Goal: Transaction & Acquisition: Download file/media

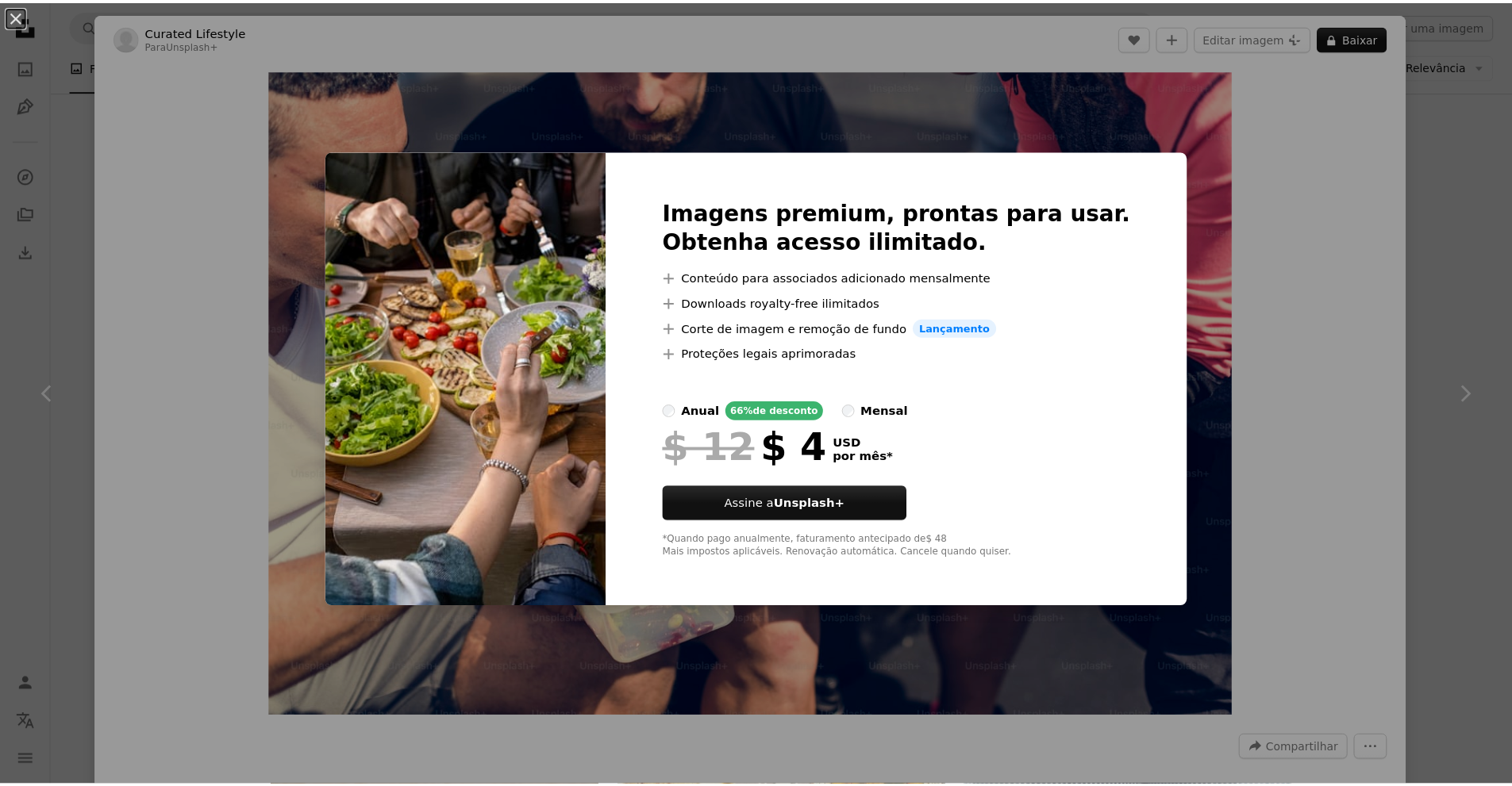
scroll to position [6753, 0]
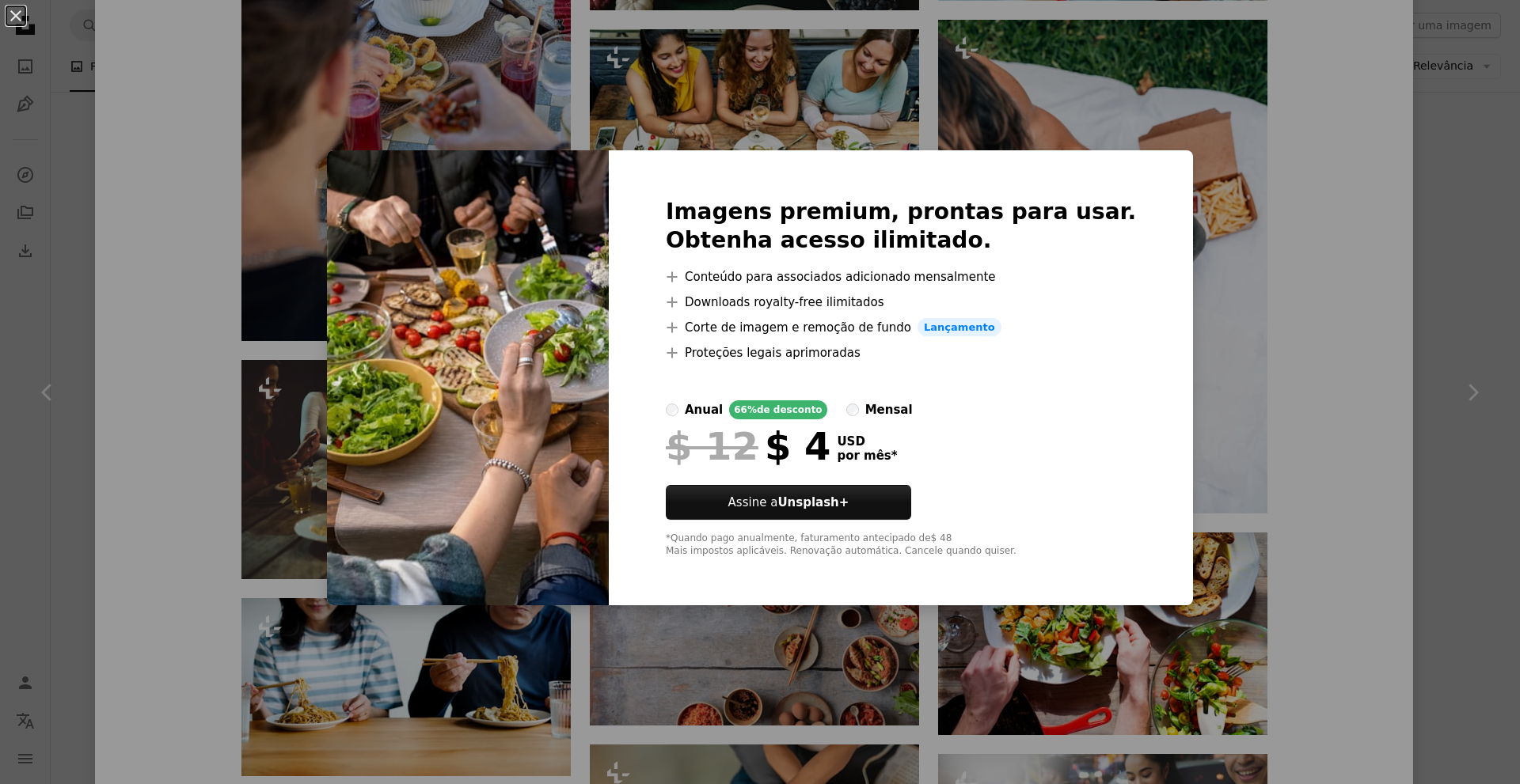
drag, startPoint x: 1317, startPoint y: 260, endPoint x: 1287, endPoint y: 302, distance: 51.6
click at [1317, 262] on div "An X shape Imagens premium, prontas para usar. Obtenha acesso ilimitado. A plus…" at bounding box center [760, 392] width 1520 height 784
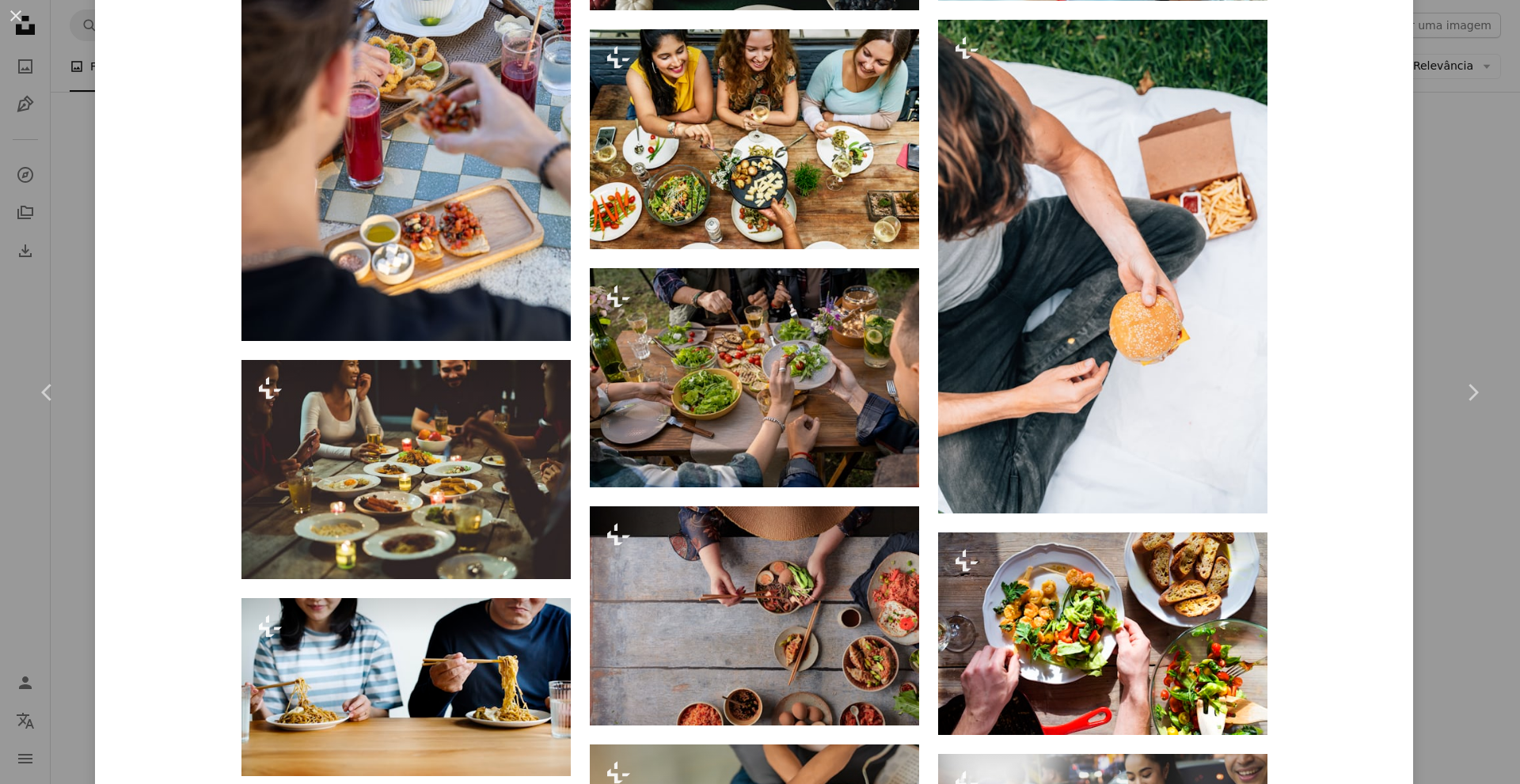
click at [1445, 232] on div "An X shape Chevron left Chevron right Curated Lifestyle Para Unsplash+ A heart …" at bounding box center [760, 392] width 1520 height 784
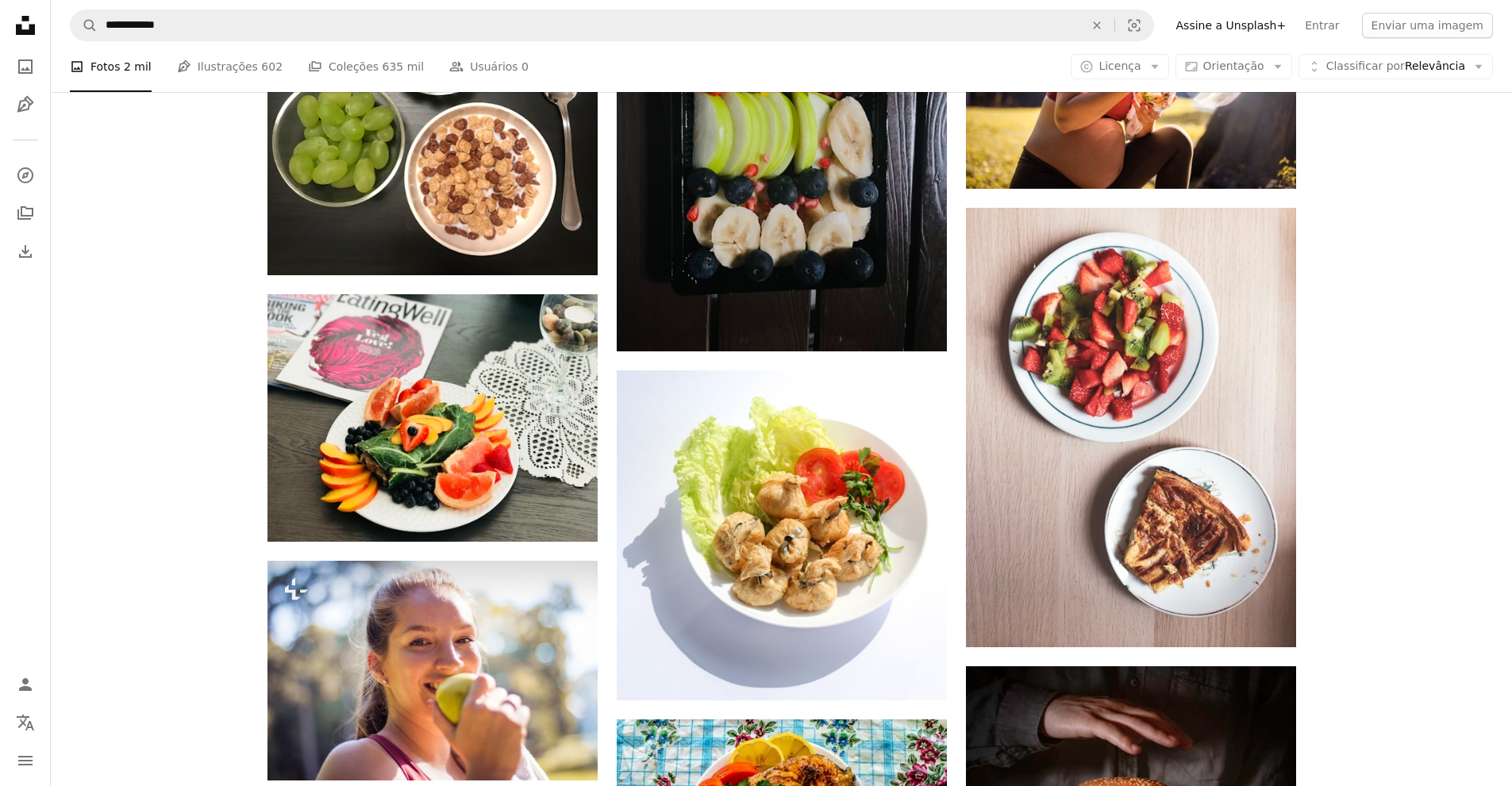
scroll to position [27374, 0]
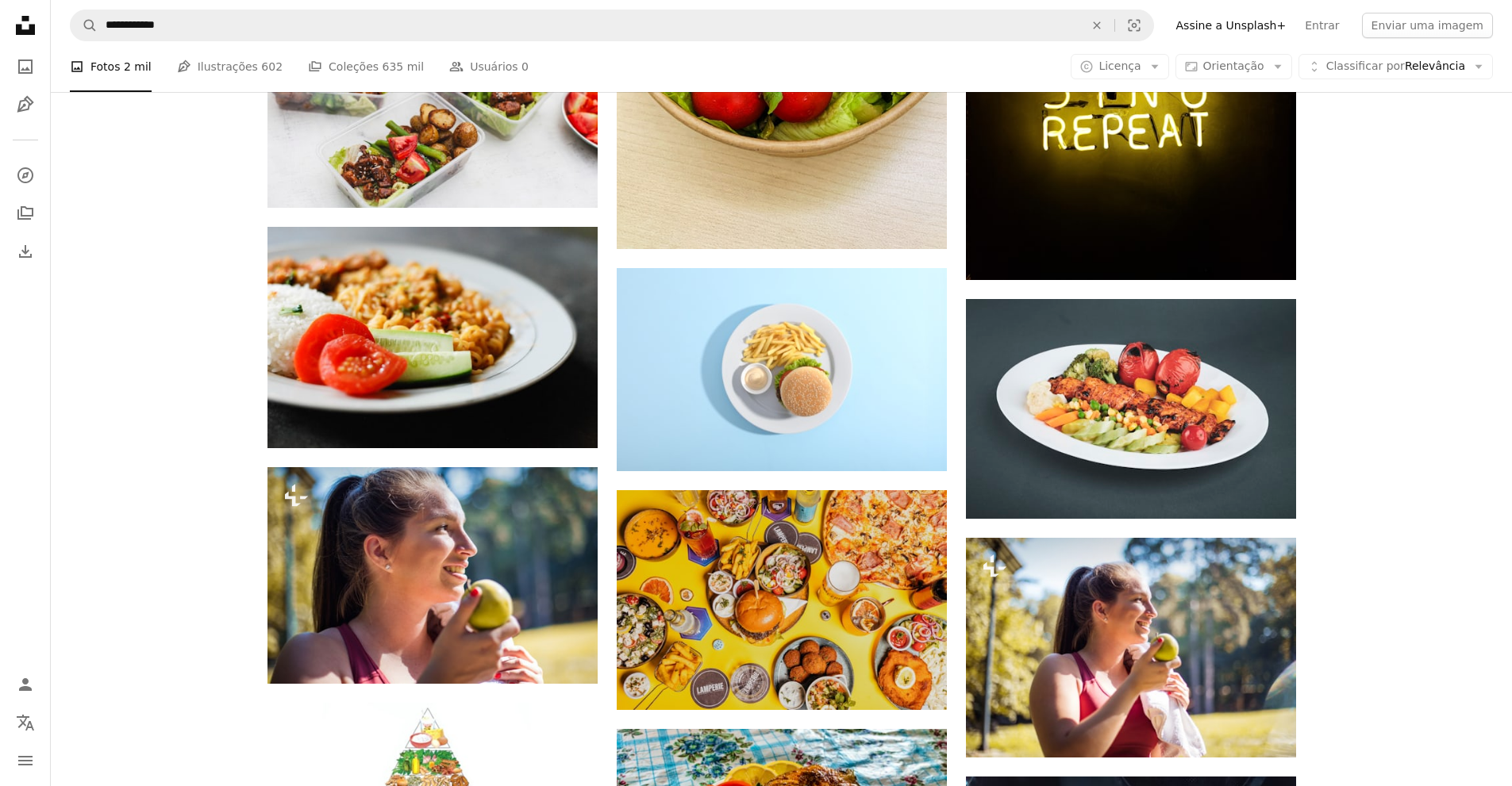
scroll to position [29199, 0]
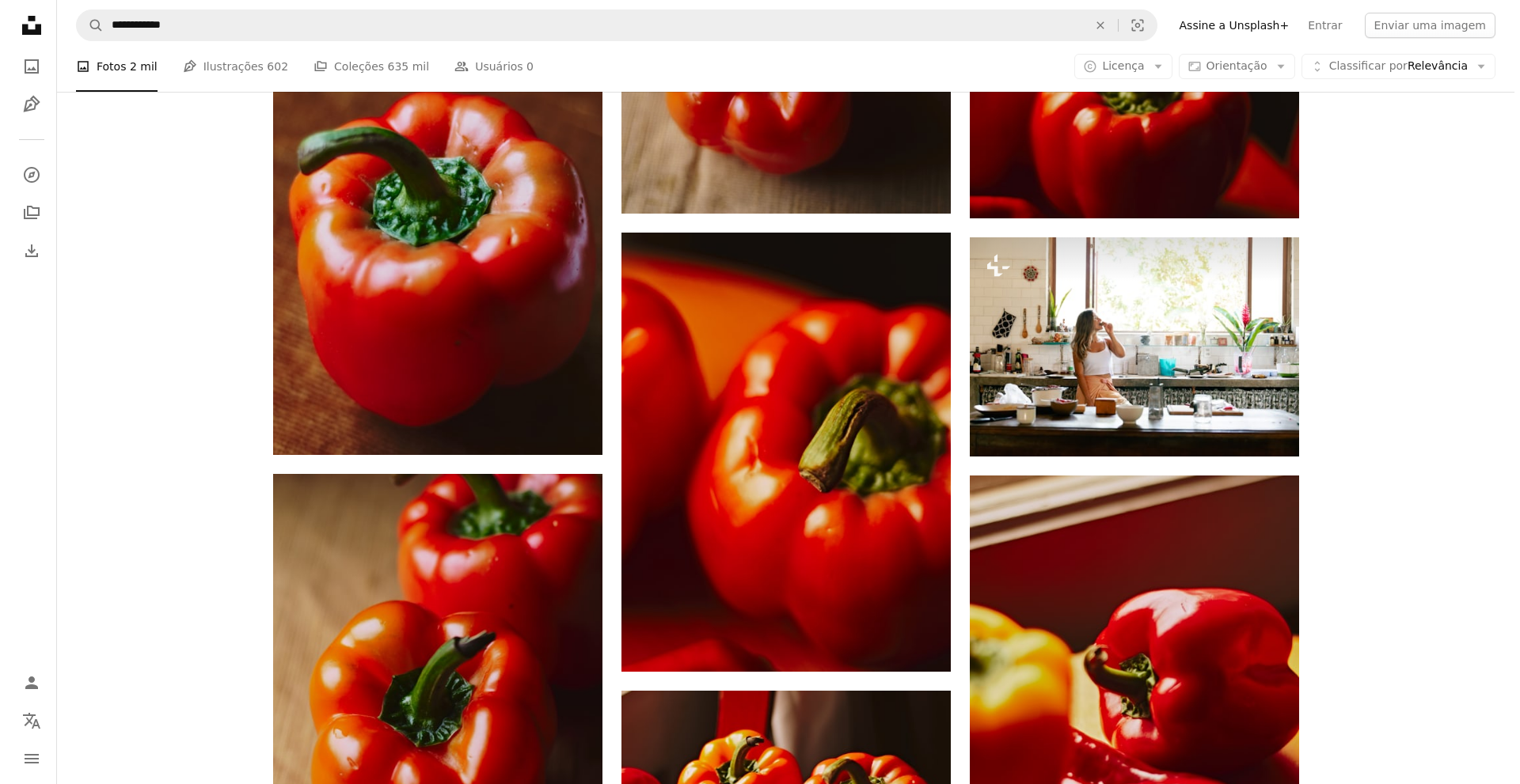
scroll to position [13850, 0]
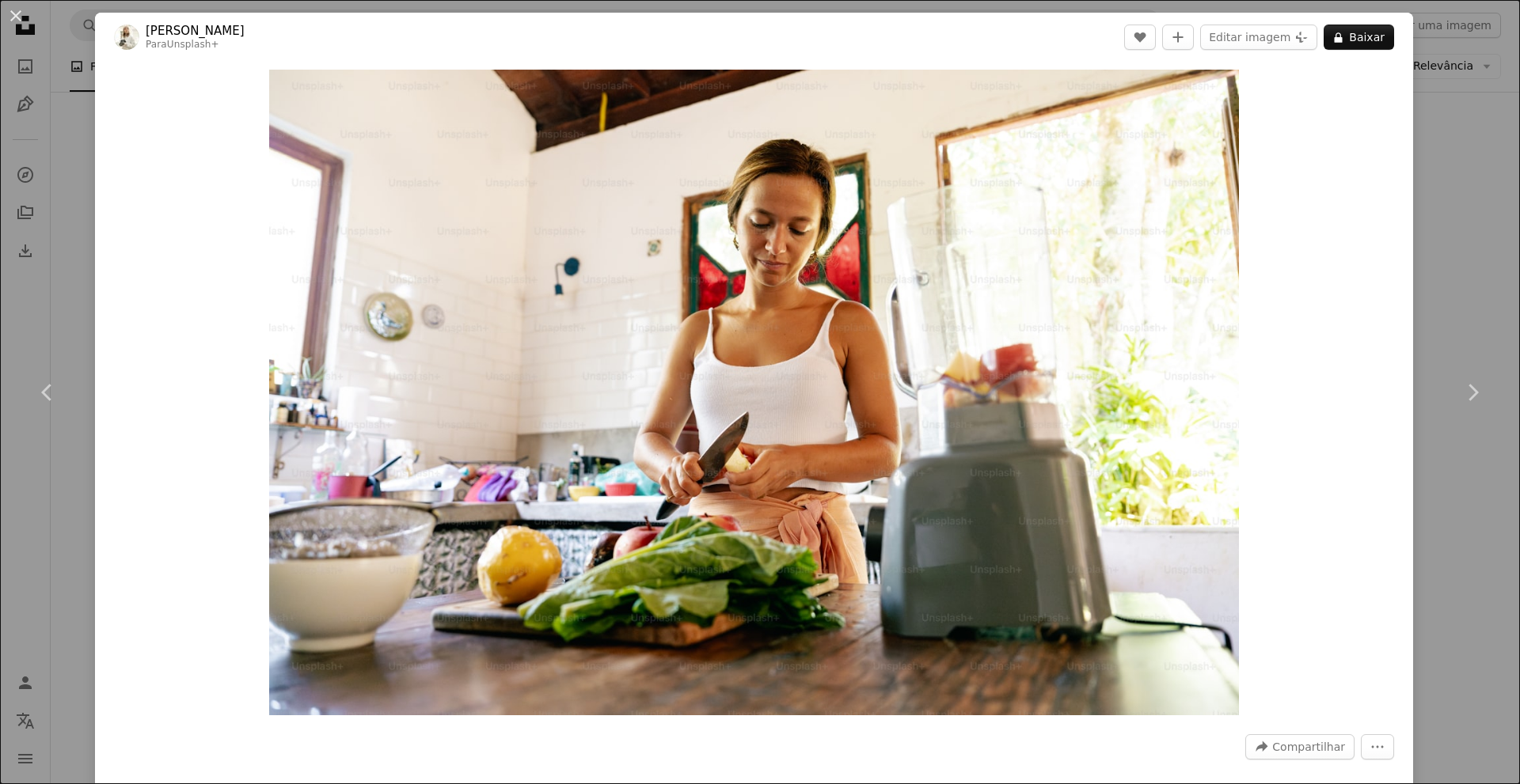
click at [128, 331] on div "Zoom in" at bounding box center [754, 392] width 1318 height 662
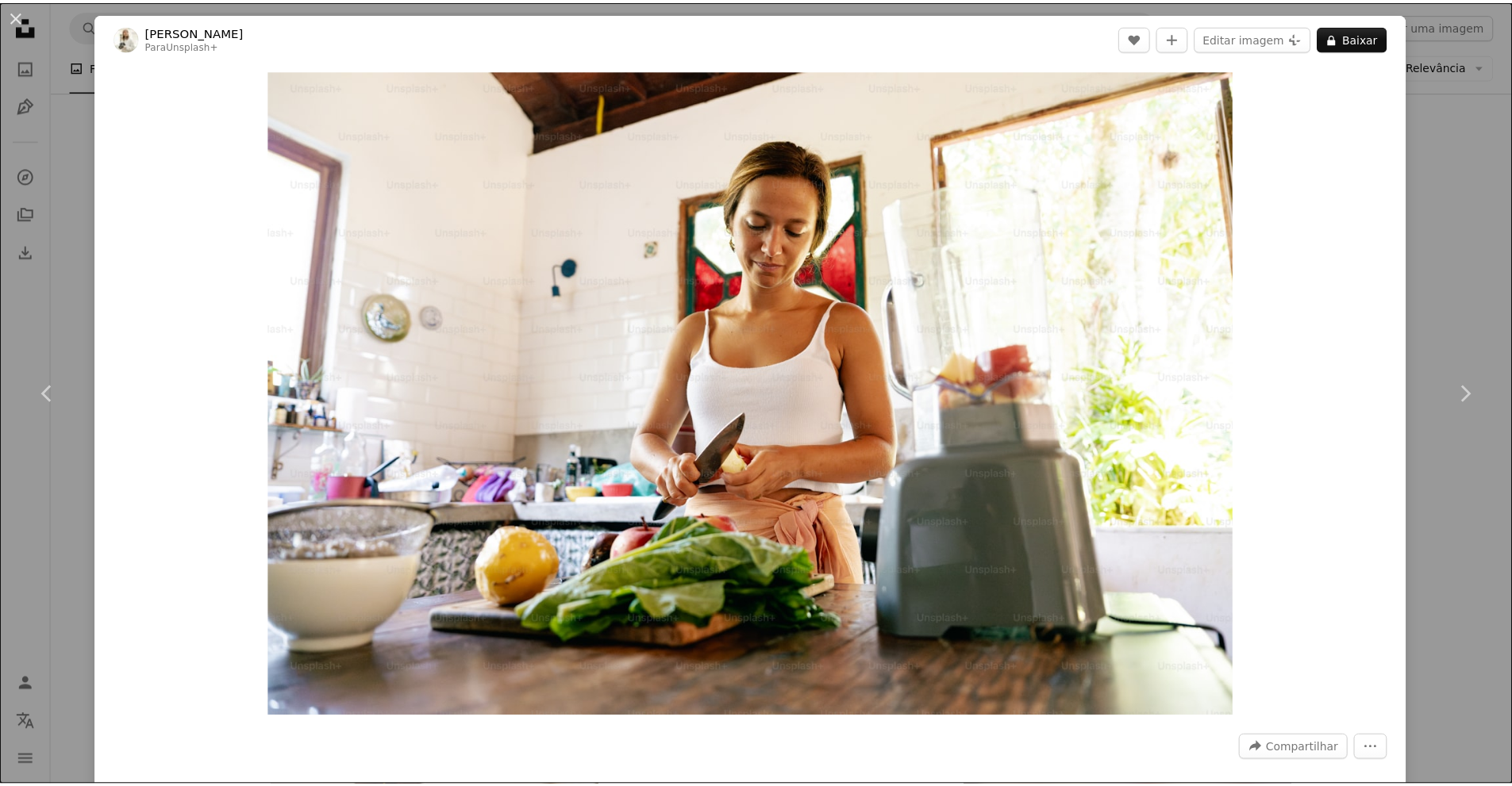
scroll to position [317, 0]
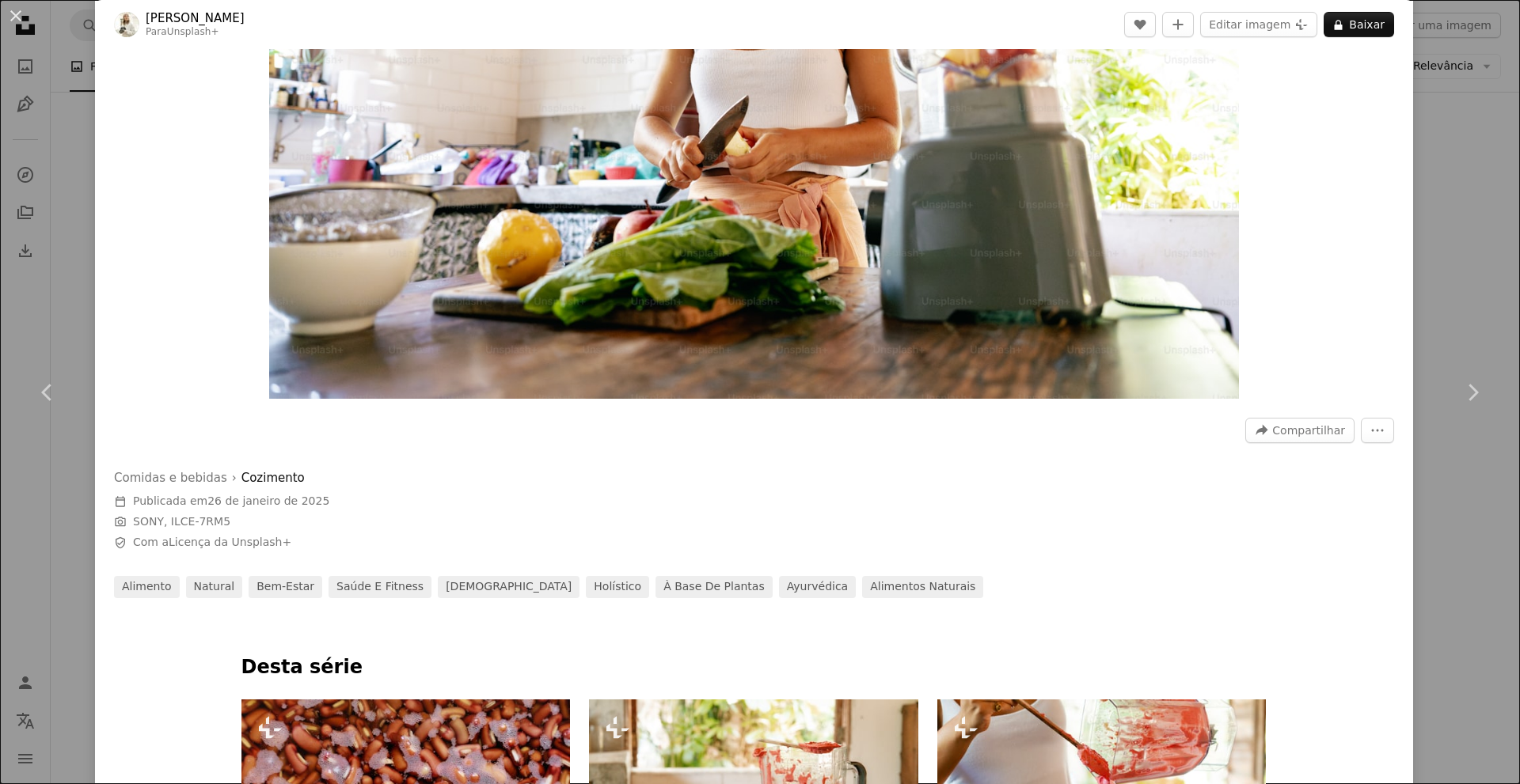
drag, startPoint x: 59, startPoint y: 300, endPoint x: 94, endPoint y: 301, distance: 35.0
click at [59, 300] on div "An X shape Chevron left Chevron right [PERSON_NAME] Para Unsplash+ A heart A pl…" at bounding box center [760, 392] width 1520 height 784
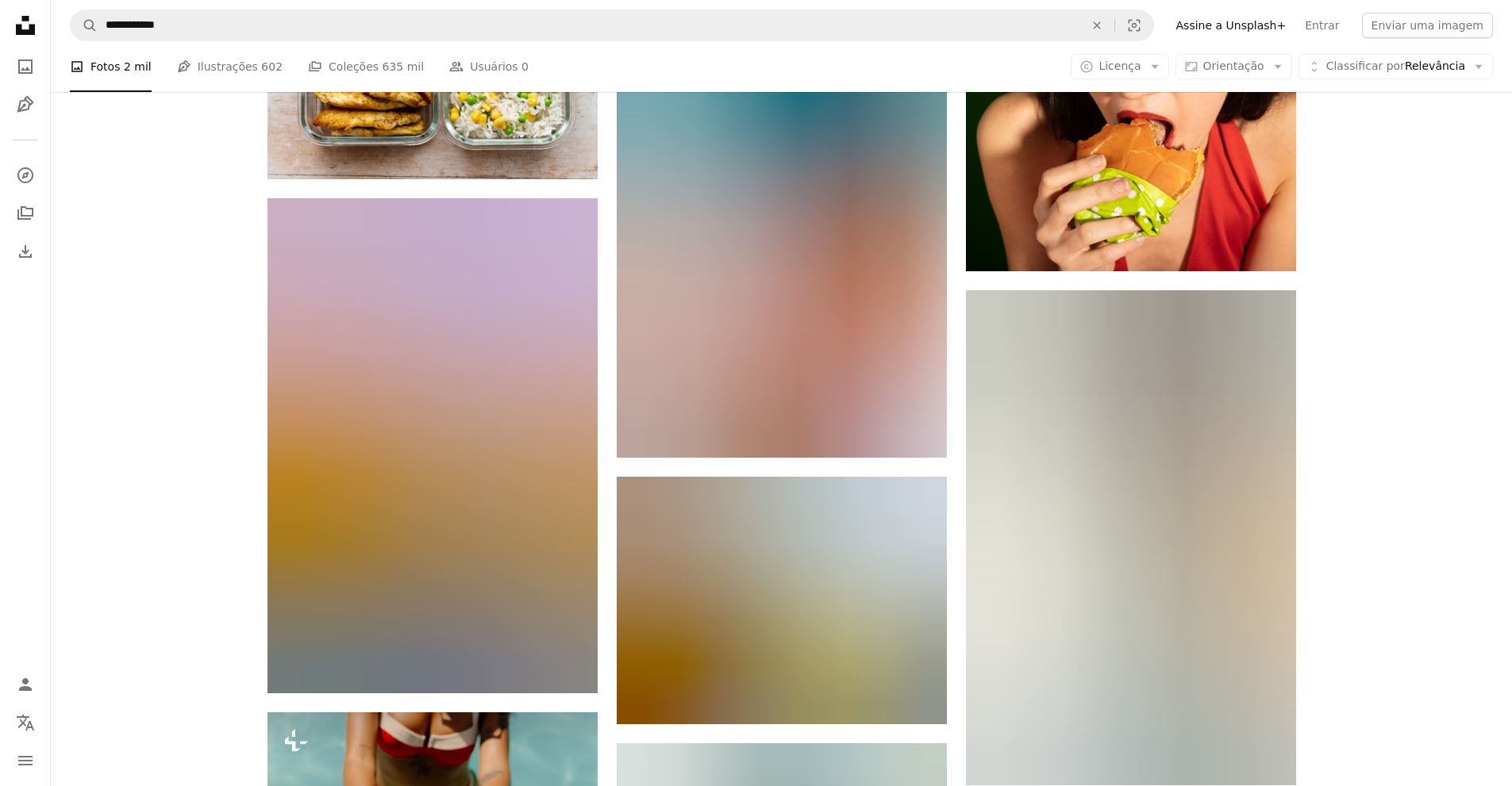
scroll to position [38086, 0]
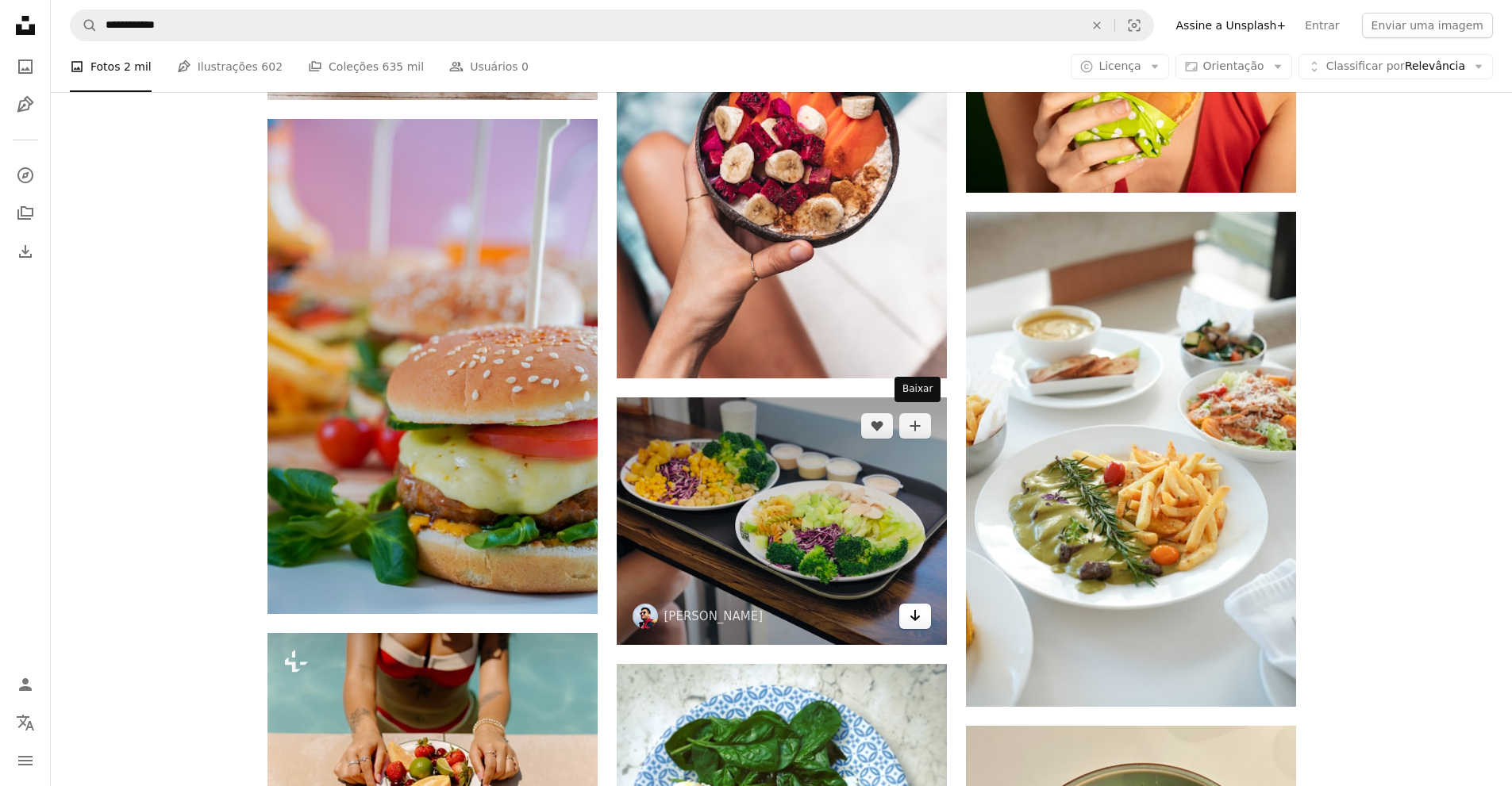
click at [909, 606] on icon "Arrow pointing down" at bounding box center [915, 616] width 13 height 19
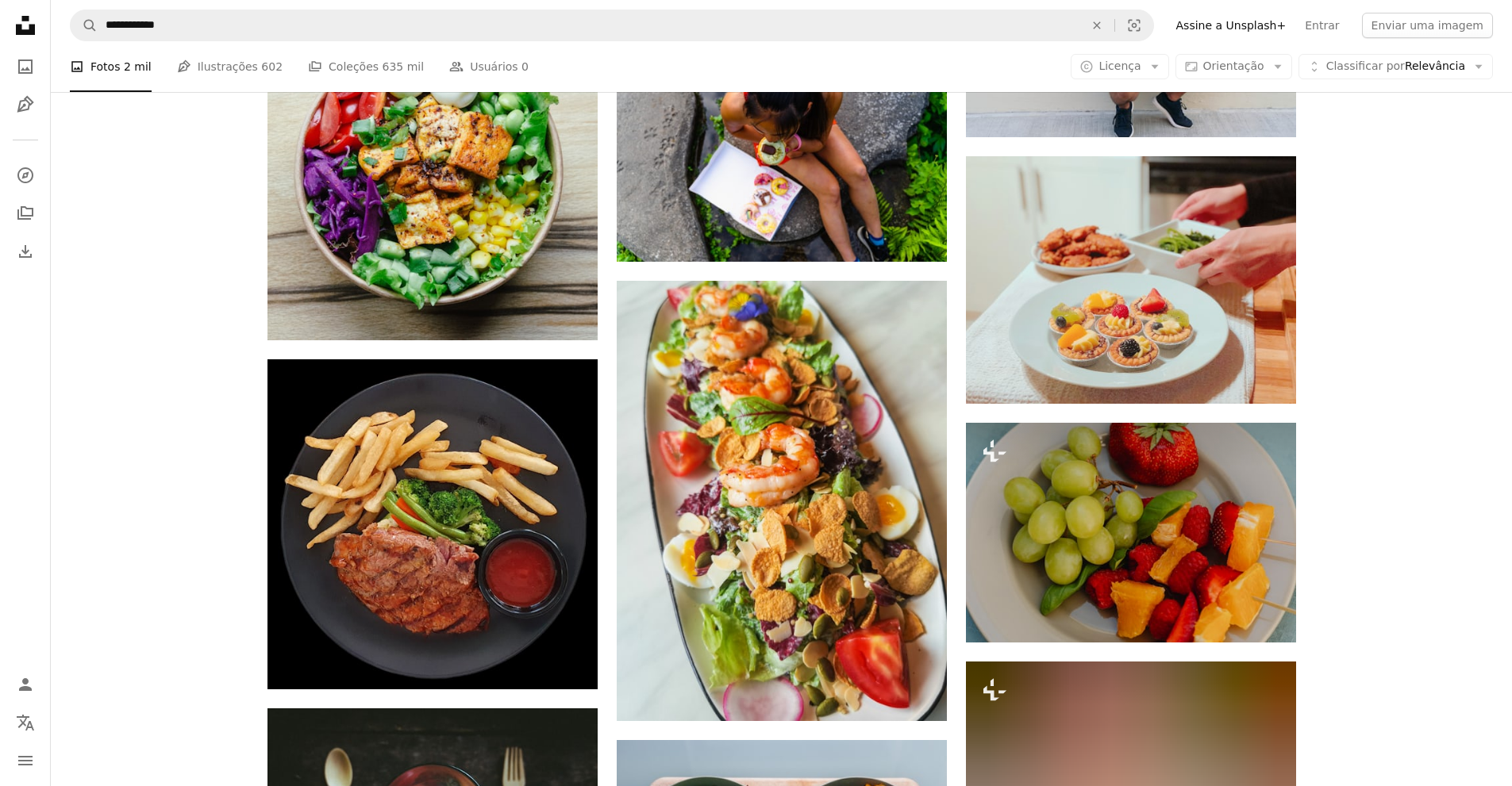
scroll to position [47448, 0]
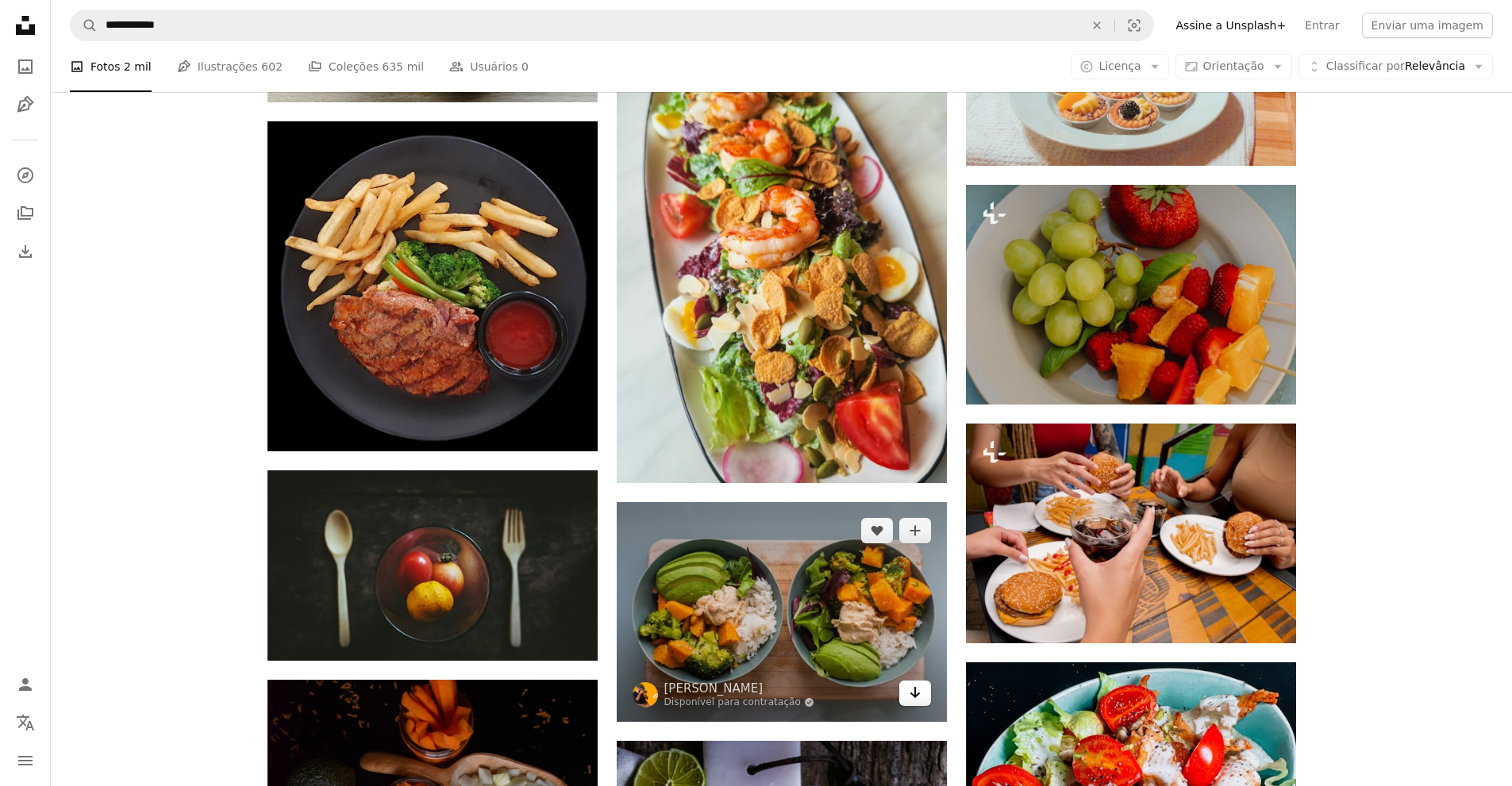
click at [918, 683] on icon "Arrow pointing down" at bounding box center [915, 693] width 13 height 19
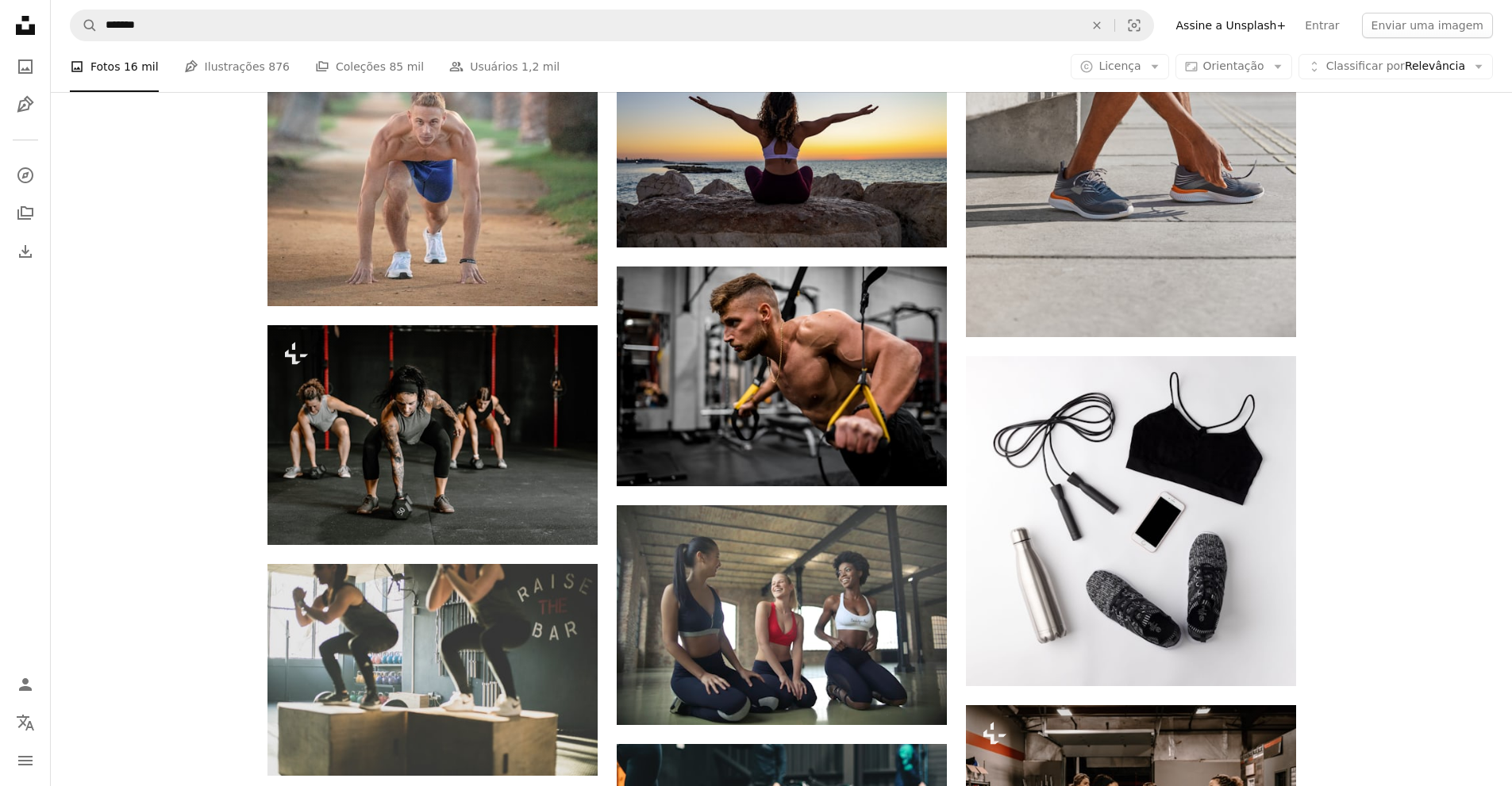
scroll to position [16623, 0]
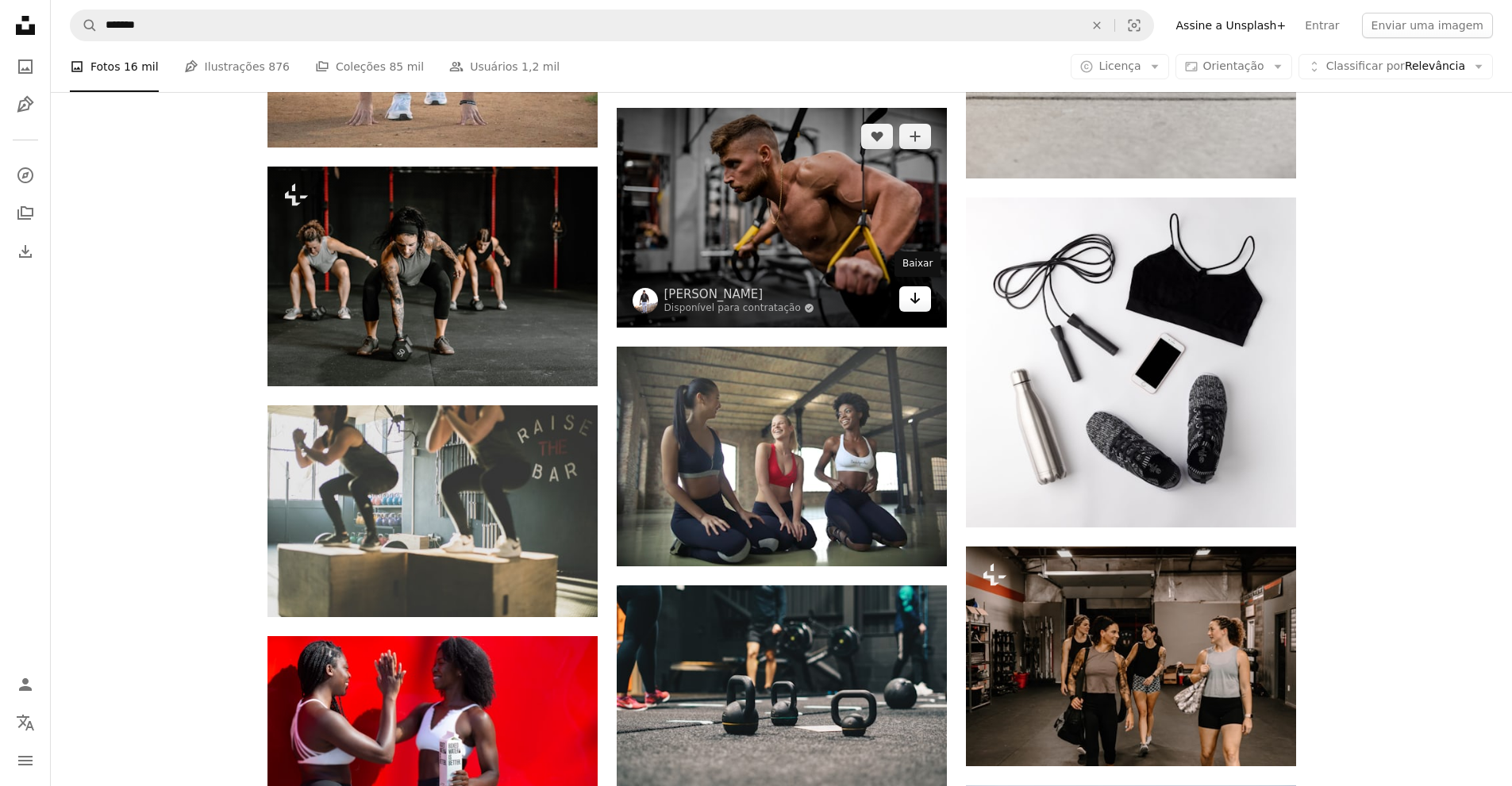
click at [911, 297] on icon "Arrow pointing down" at bounding box center [915, 298] width 13 height 19
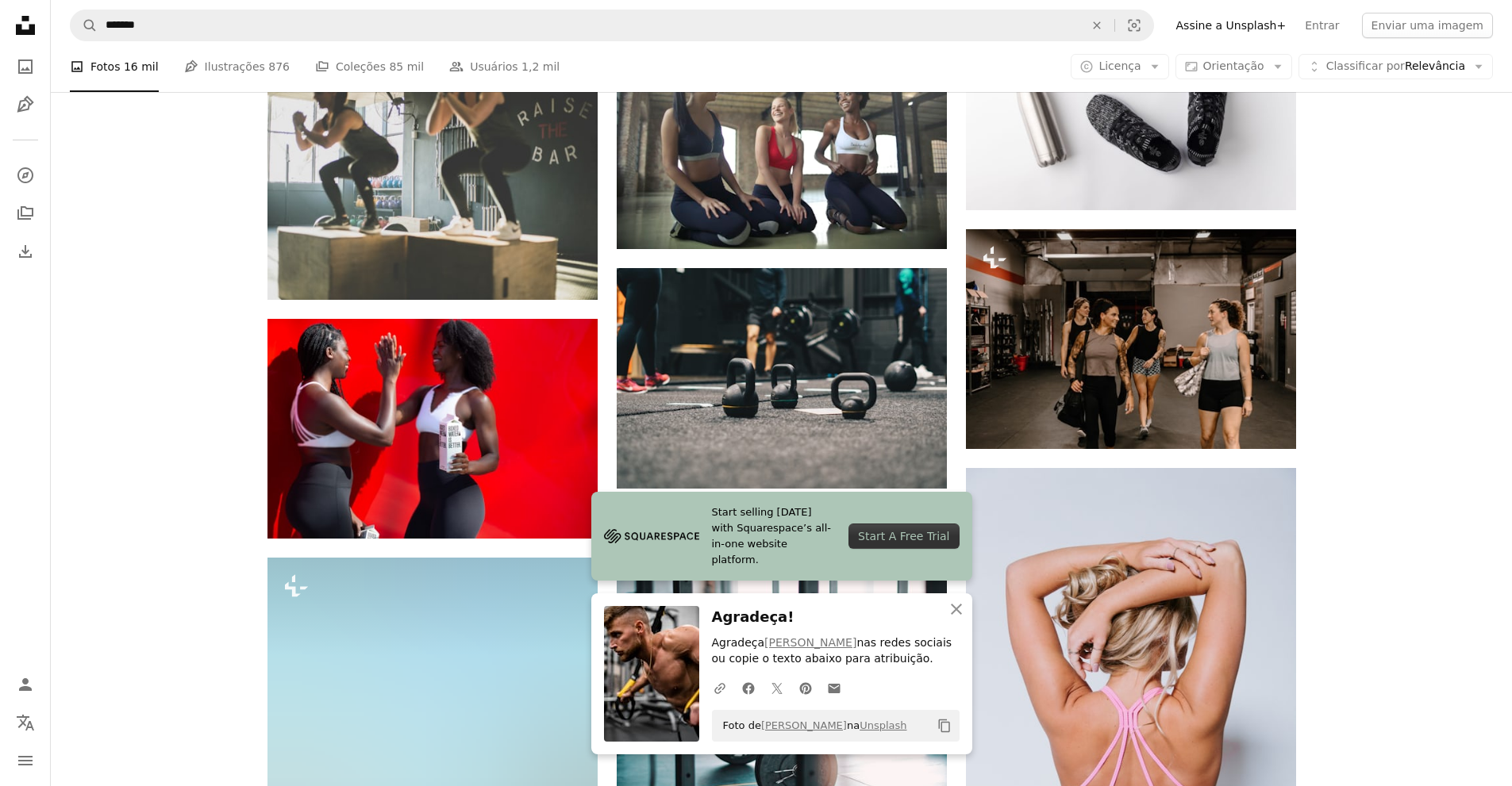
scroll to position [17099, 0]
